Goal: Find specific page/section: Find specific page/section

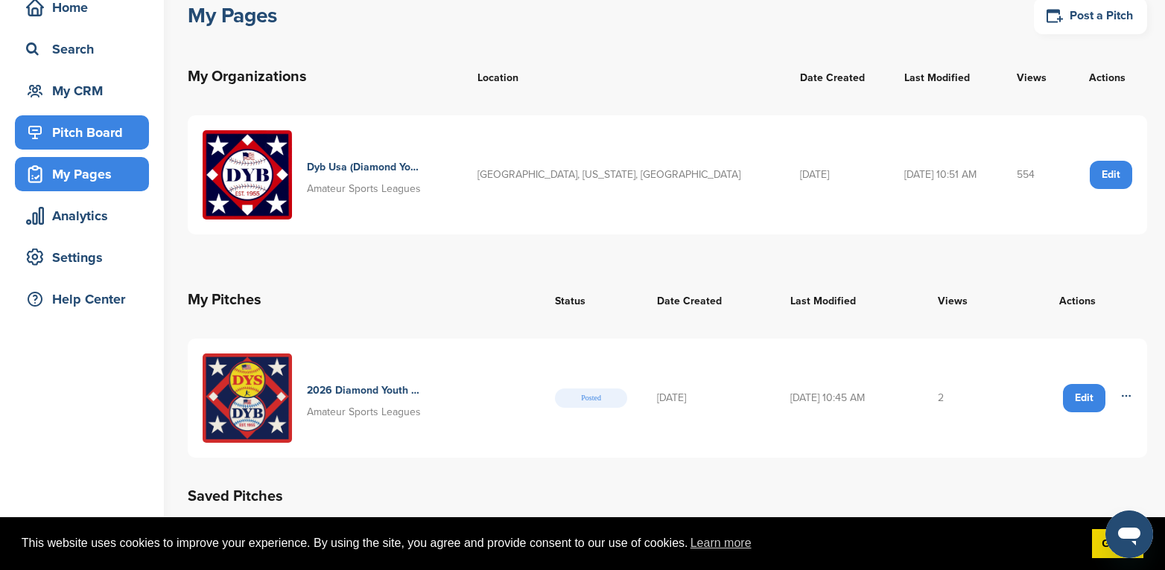
scroll to position [74, 0]
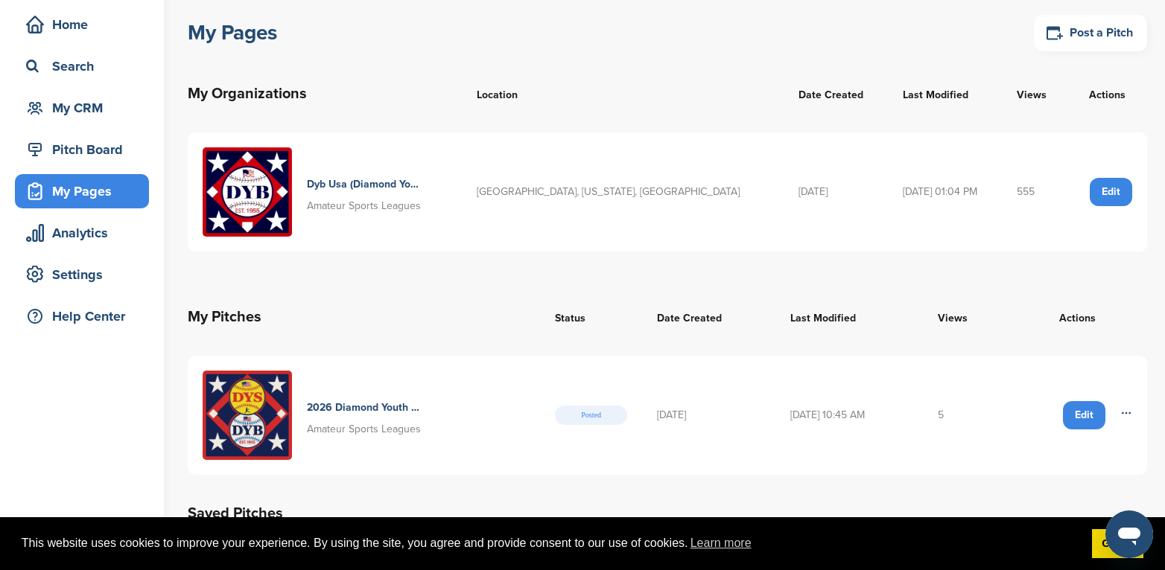
scroll to position [149, 0]
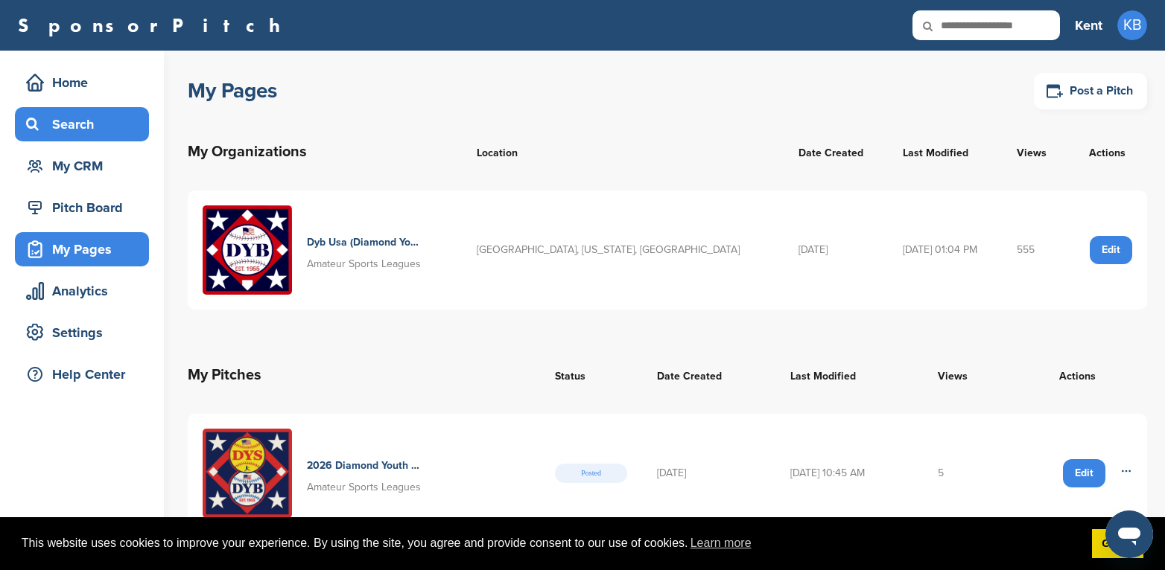
click at [77, 124] on div "Search" at bounding box center [85, 124] width 127 height 27
